Goal: Task Accomplishment & Management: Manage account settings

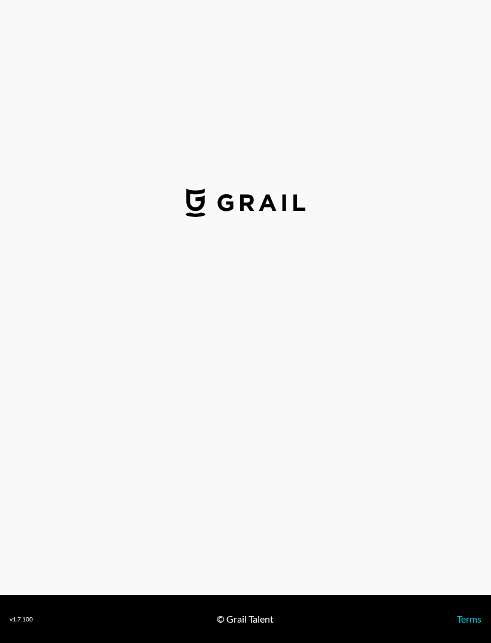
select select "USD"
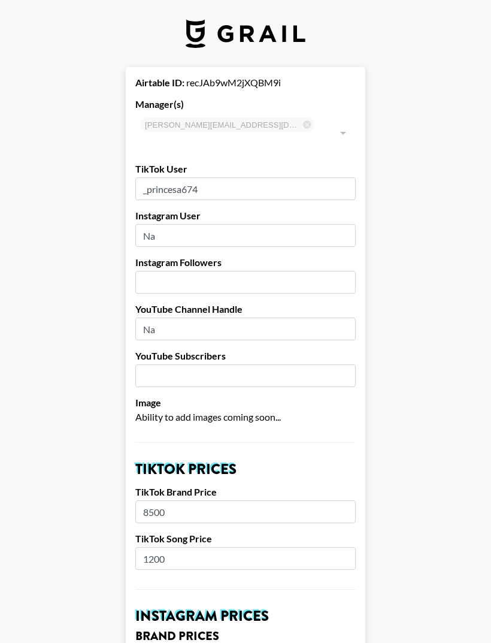
type input "[GEOGRAPHIC_DATA]"
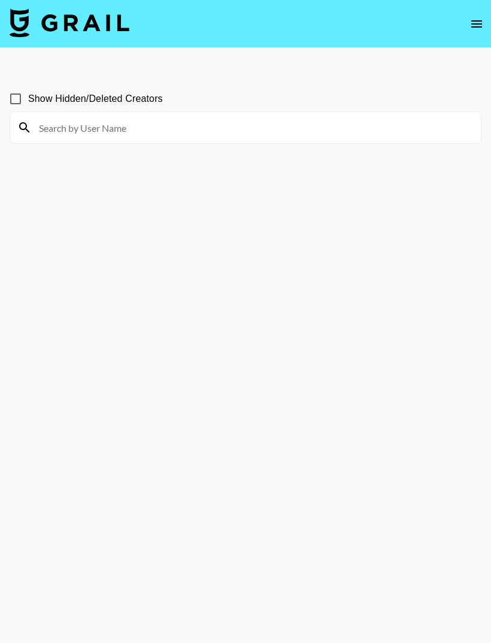
click at [473, 22] on icon "open drawer" at bounding box center [477, 24] width 14 height 14
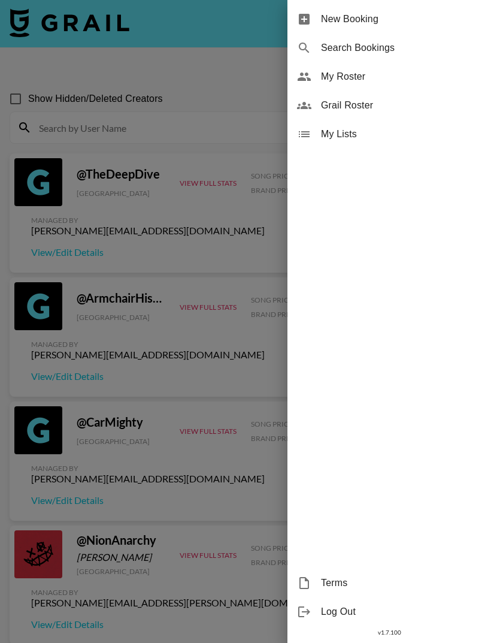
click at [349, 82] on span "My Roster" at bounding box center [401, 76] width 161 height 14
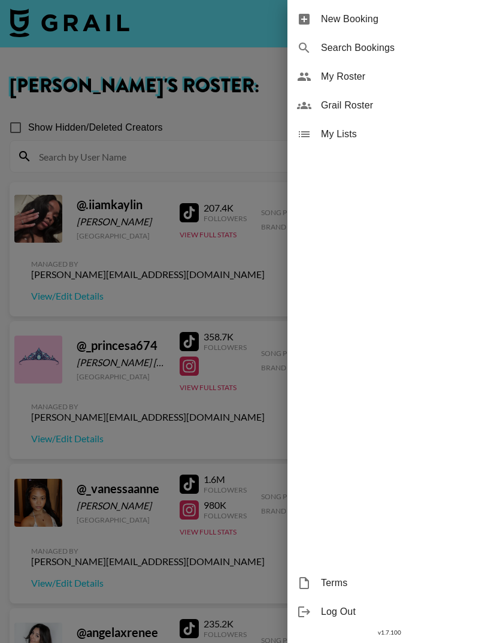
click at [193, 238] on div at bounding box center [245, 321] width 491 height 643
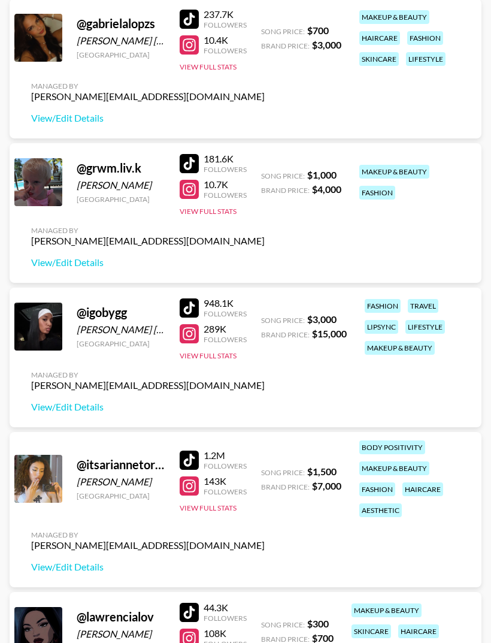
scroll to position [1771, 0]
